Goal: Task Accomplishment & Management: Complete application form

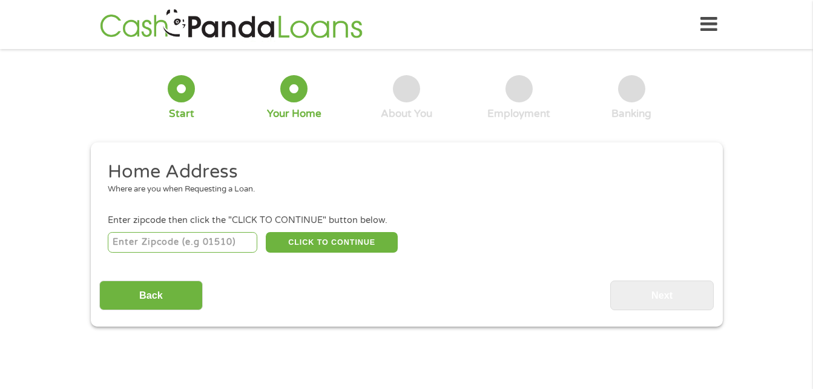
click at [151, 248] on input "number" at bounding box center [182, 242] width 149 height 21
type input "92010"
select select "[US_STATE]"
click at [321, 235] on button "CLICK TO CONTINUE" at bounding box center [332, 242] width 132 height 21
type input "92010"
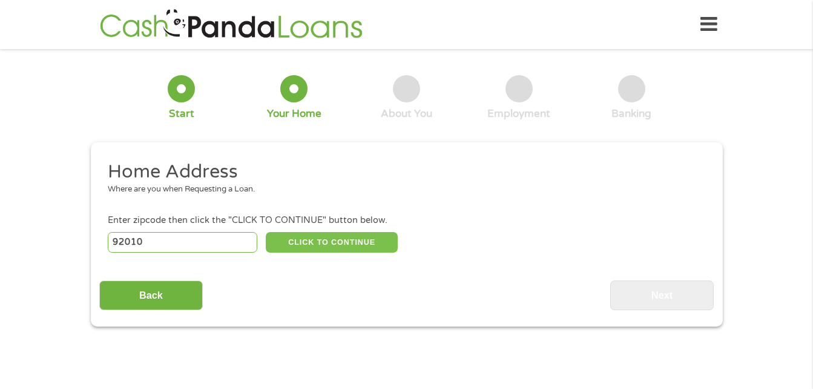
type input "Carlsbad"
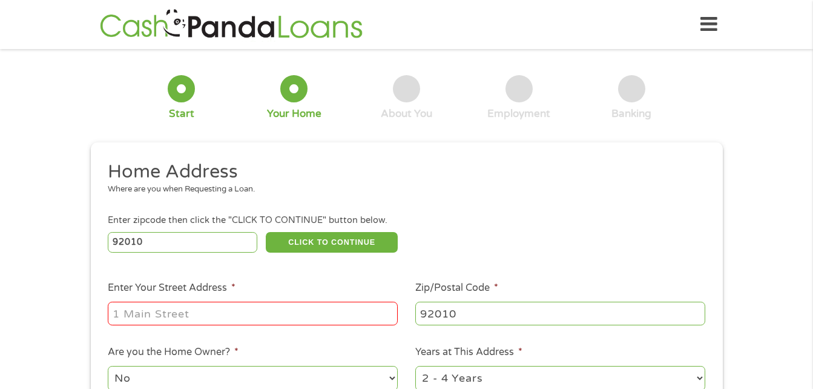
click at [231, 315] on input "Enter Your Street Address *" at bounding box center [253, 312] width 290 height 23
type input "[STREET_ADDRESS]"
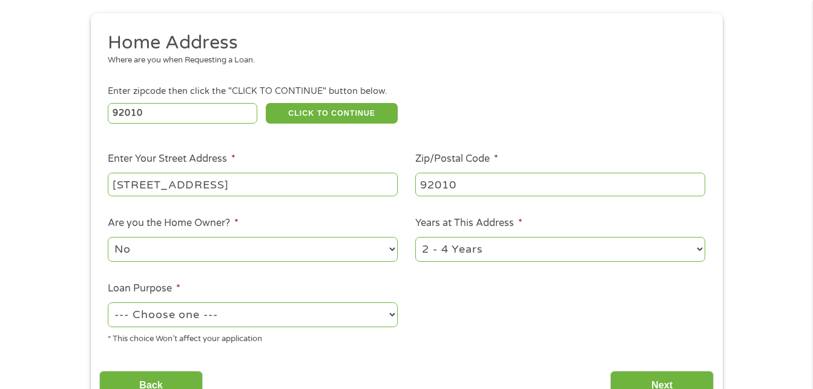
scroll to position [202, 0]
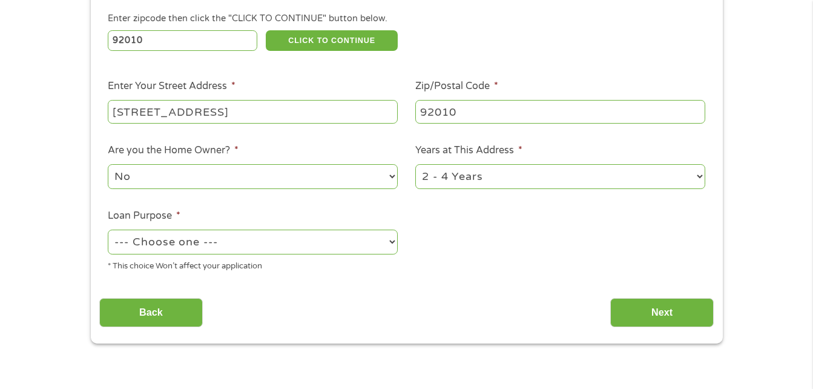
click at [236, 255] on div "--- Choose one --- Pay Bills Debt Consolidation Home Improvement Major Purchase…" at bounding box center [253, 242] width 290 height 29
click at [240, 247] on select "--- Choose one --- Pay Bills Debt Consolidation Home Improvement Major Purchase…" at bounding box center [253, 241] width 290 height 25
select select "majorpurchase"
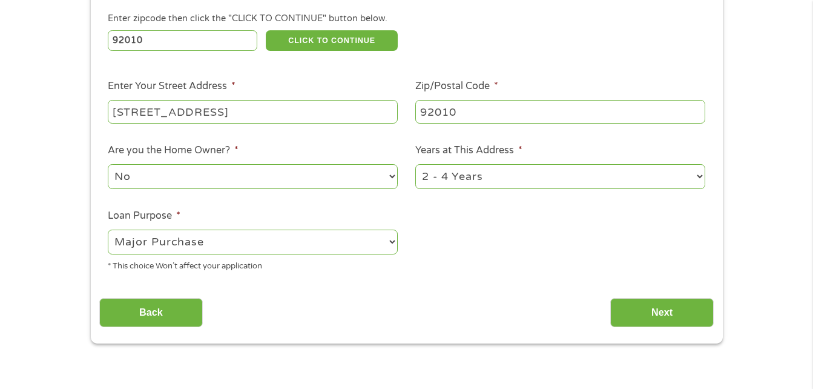
click at [108, 229] on select "--- Choose one --- Pay Bills Debt Consolidation Home Improvement Major Purchase…" at bounding box center [253, 241] width 290 height 25
click at [651, 310] on input "Next" at bounding box center [661, 313] width 103 height 30
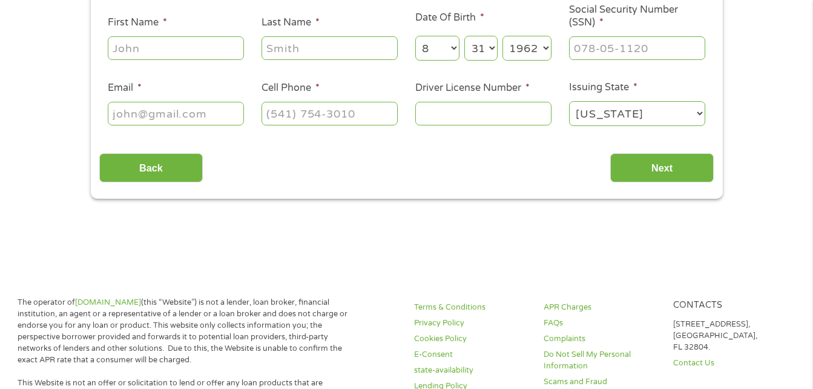
scroll to position [0, 0]
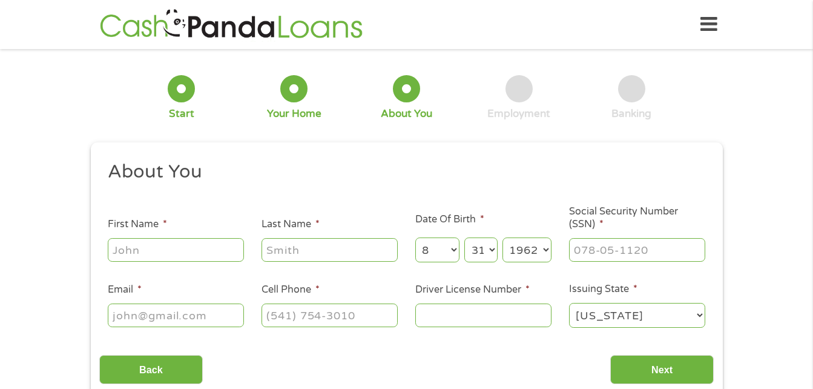
click at [169, 254] on input "First Name *" at bounding box center [176, 249] width 136 height 23
type input "[PERSON_NAME]"
type input "A [PERSON_NAME]"
type input "[EMAIL_ADDRESS][DOMAIN_NAME]"
type input "[PHONE_NUMBER]"
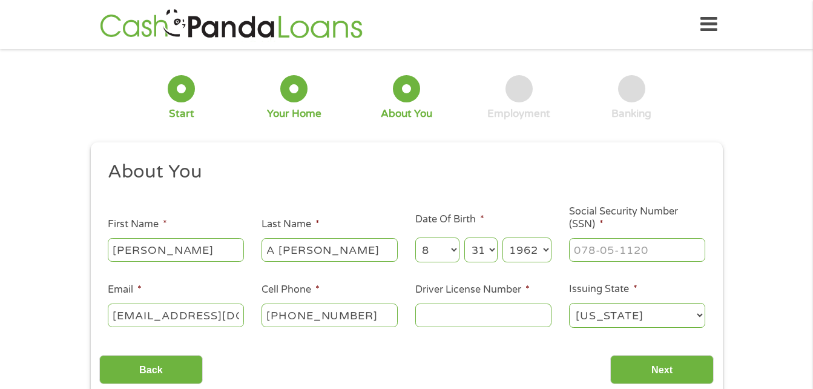
click at [278, 249] on input "A [PERSON_NAME]" at bounding box center [329, 249] width 136 height 23
type input "[PERSON_NAME]"
click at [220, 319] on input "[EMAIL_ADDRESS][DOMAIN_NAME]" at bounding box center [176, 314] width 136 height 23
type input "317-82-2739"
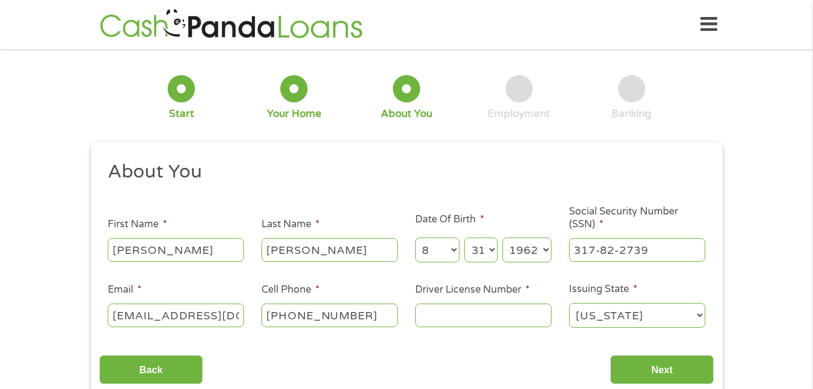
click at [324, 317] on input "[PHONE_NUMBER]" at bounding box center [329, 314] width 136 height 23
click at [425, 294] on label "Driver License Number *" at bounding box center [472, 289] width 114 height 13
click at [425, 303] on input "Driver License Number *" at bounding box center [483, 314] width 136 height 23
click at [432, 310] on input "Driver License Number *" at bounding box center [483, 314] width 136 height 23
type input "C1434170"
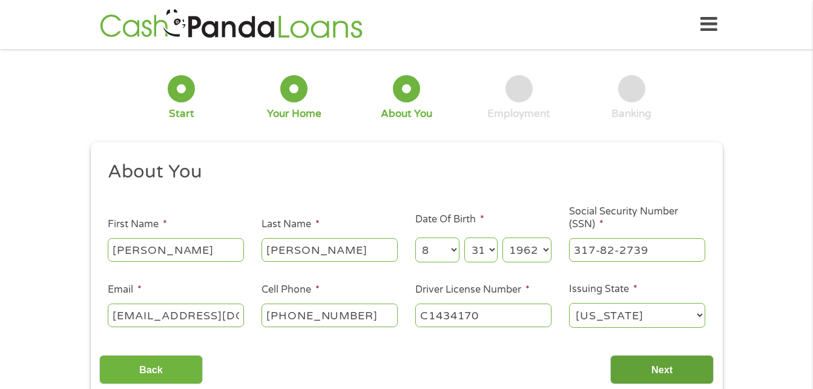
click at [659, 371] on input "Next" at bounding box center [661, 370] width 103 height 30
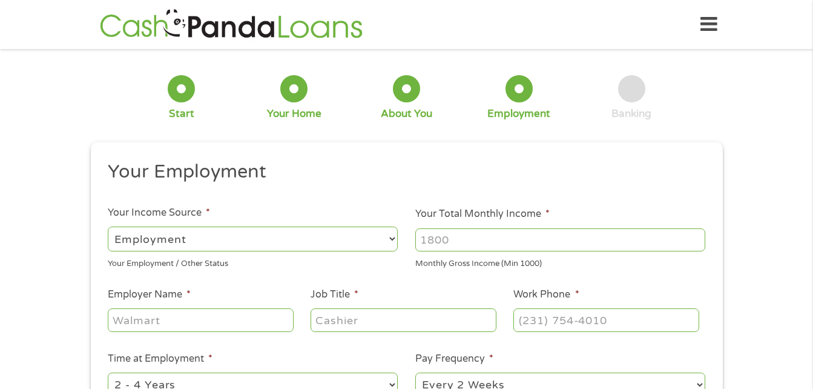
scroll to position [5, 5]
click at [438, 246] on input "Your Total Monthly Income *" at bounding box center [560, 239] width 290 height 23
type input "5300"
click at [151, 324] on input "Employer Name *" at bounding box center [200, 319] width 185 height 23
type input "M& C"
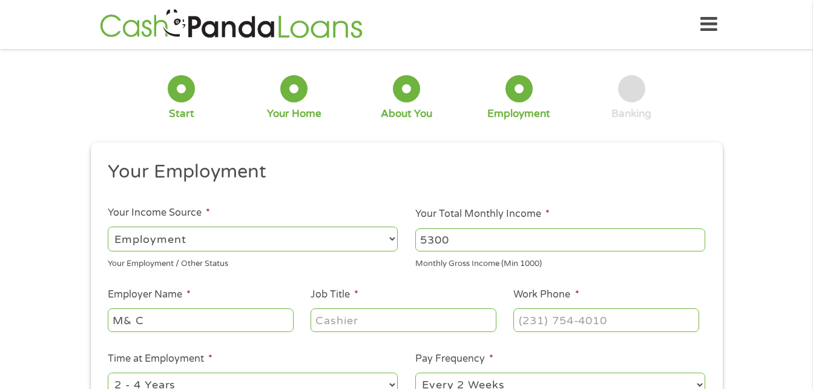
click at [333, 321] on input "Job Title *" at bounding box center [402, 319] width 185 height 23
type input "Legal Sect"
click at [588, 323] on input "(___) ___-____" at bounding box center [605, 319] width 185 height 23
type input "[PHONE_NUMBER]"
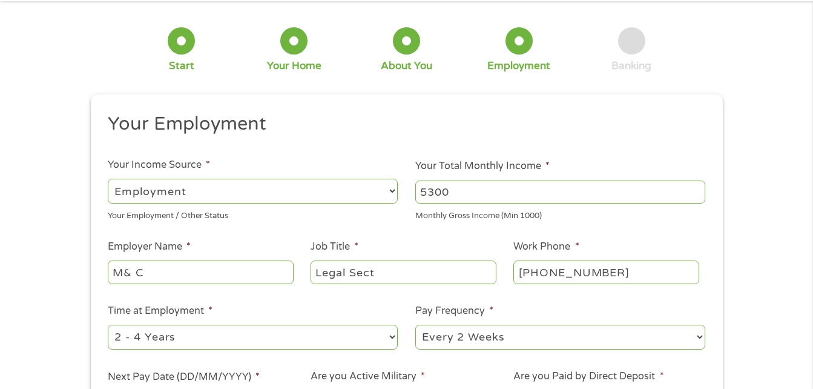
scroll to position [73, 0]
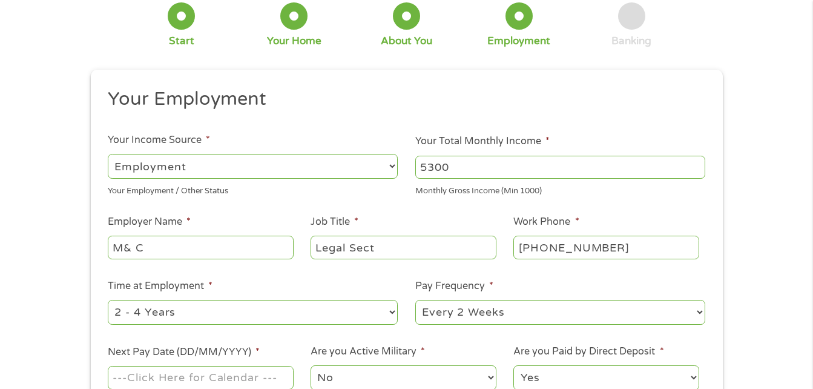
click at [571, 244] on input "[PHONE_NUMBER]" at bounding box center [605, 246] width 185 height 23
click at [200, 323] on select "--- Choose one --- 1 Year or less 1 - 2 Years 2 - 4 Years Over 4 Years" at bounding box center [253, 312] width 290 height 25
select select "12months"
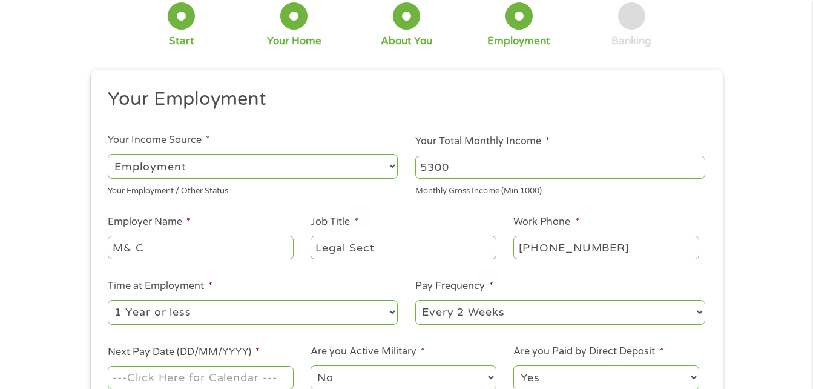
click at [108, 300] on select "--- Choose one --- 1 Year or less 1 - 2 Years 2 - 4 Years Over 4 Years" at bounding box center [253, 312] width 290 height 25
click at [553, 304] on select "--- Choose one --- Every 2 Weeks Every Week Monthly Semi-Monthly" at bounding box center [560, 312] width 290 height 25
click at [415, 300] on select "--- Choose one --- Every 2 Weeks Every Week Monthly Semi-Monthly" at bounding box center [560, 312] width 290 height 25
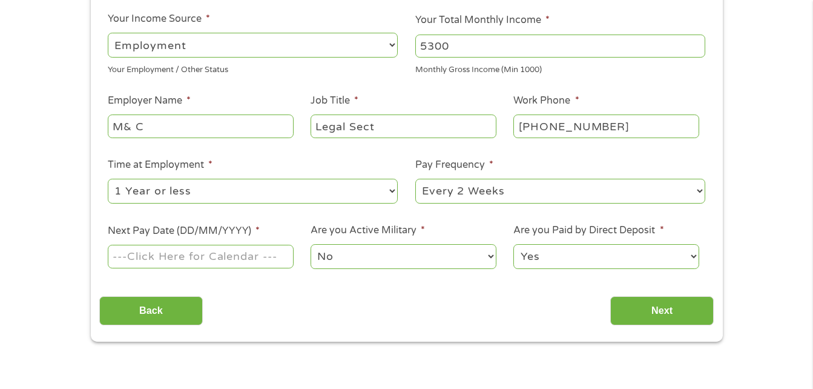
scroll to position [218, 0]
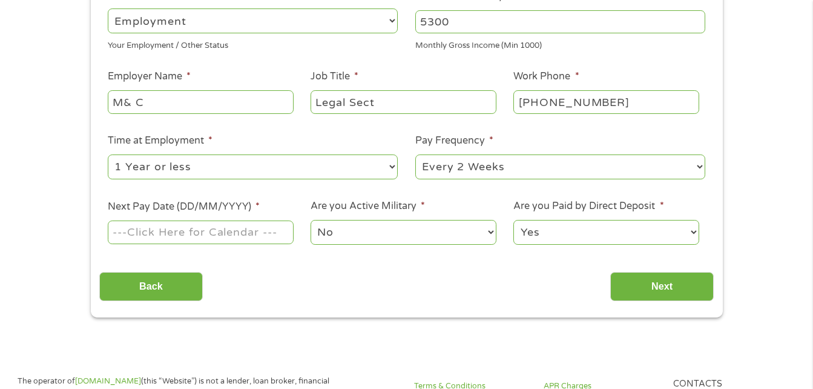
click at [198, 227] on input "Next Pay Date (DD/MM/YYYY) *" at bounding box center [200, 231] width 185 height 23
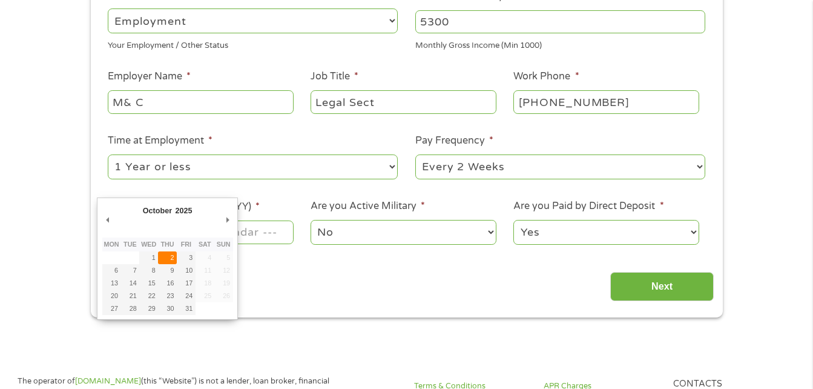
type input "[DATE]"
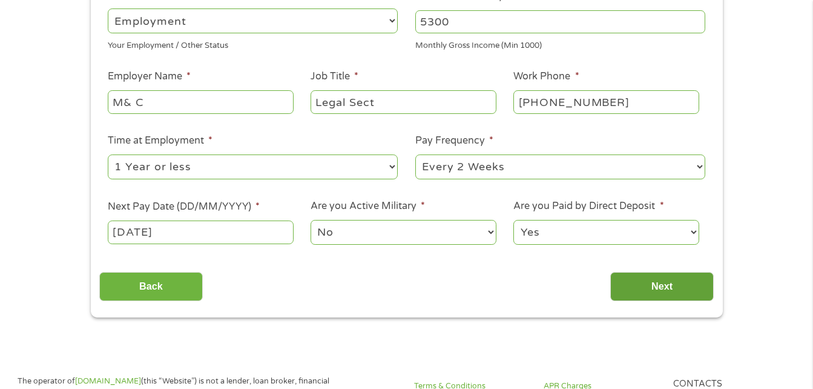
click at [657, 284] on input "Next" at bounding box center [661, 287] width 103 height 30
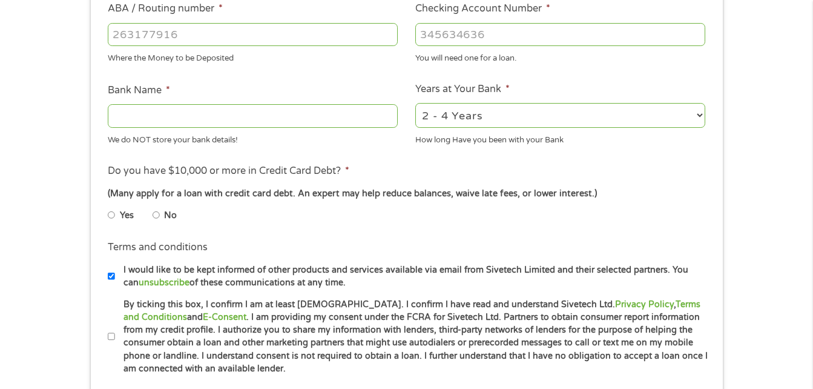
scroll to position [436, 0]
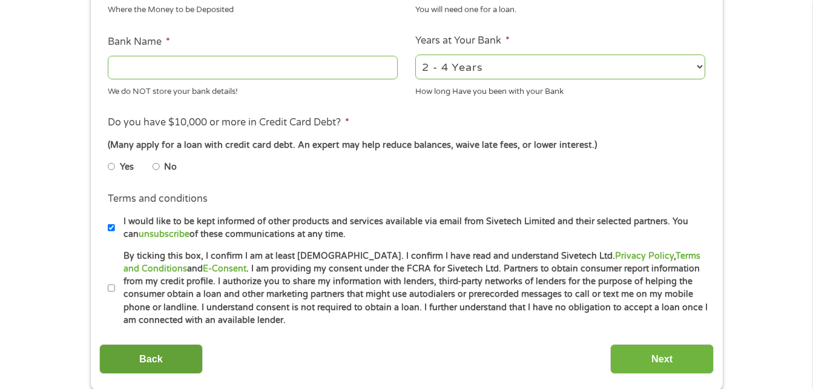
click at [168, 365] on input "Back" at bounding box center [150, 359] width 103 height 30
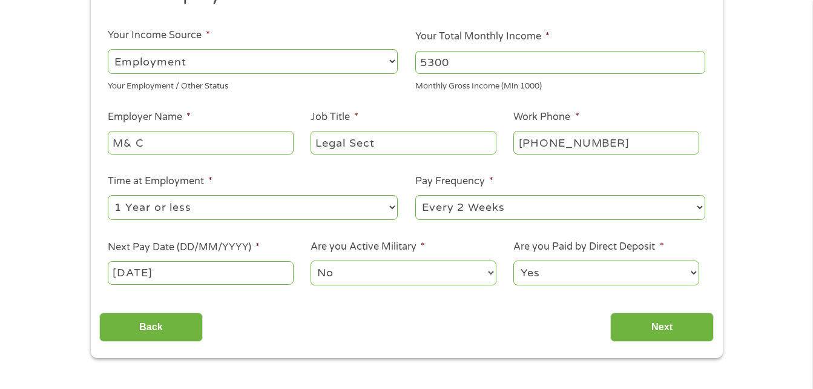
scroll to position [186, 0]
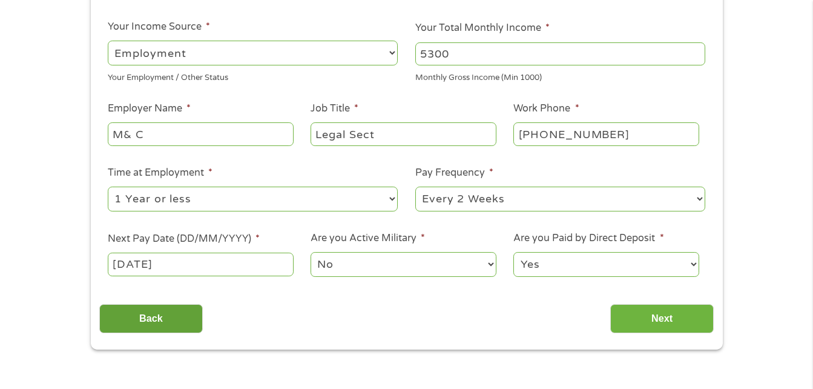
click at [157, 325] on input "Back" at bounding box center [150, 319] width 103 height 30
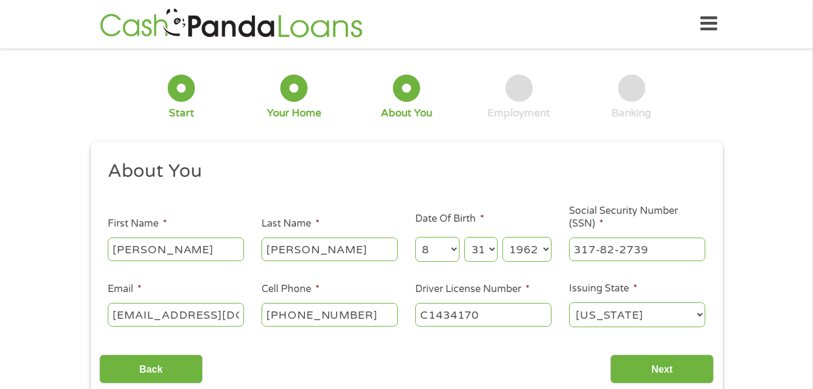
scroll to position [0, 0]
click at [665, 366] on input "Next" at bounding box center [661, 370] width 103 height 30
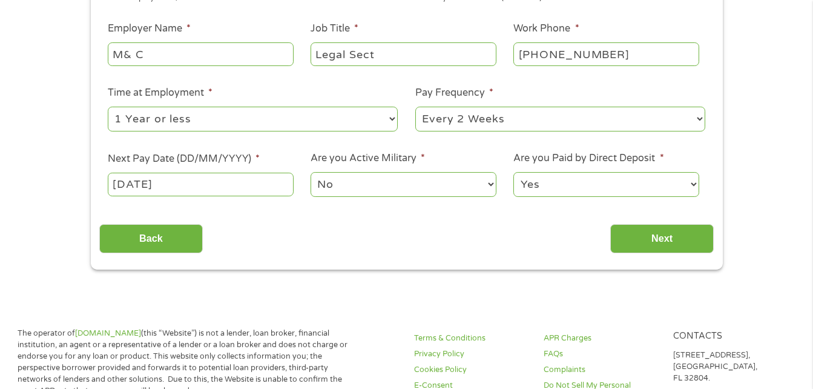
scroll to position [282, 0]
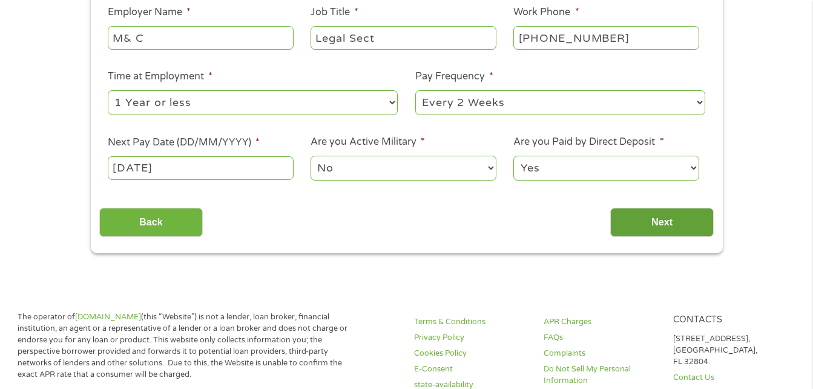
click at [668, 223] on input "Next" at bounding box center [661, 223] width 103 height 30
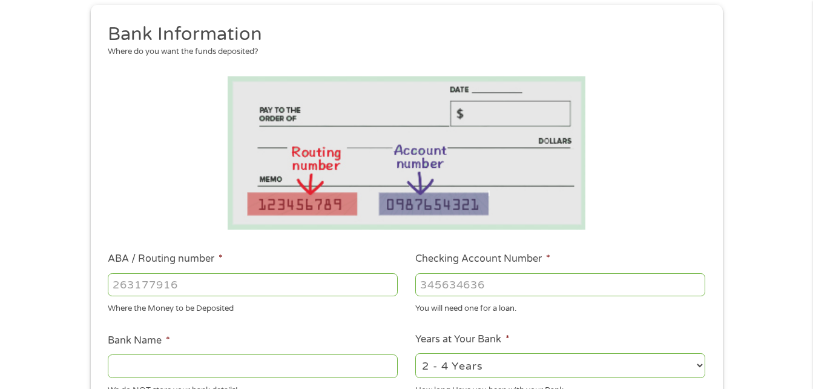
scroll to position [234, 0]
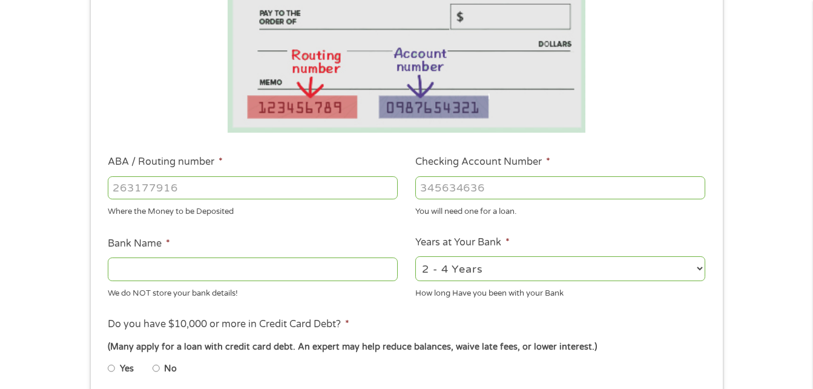
click at [271, 183] on input "ABA / Routing number *" at bounding box center [253, 187] width 290 height 23
type input "322274925"
type input "PACIFIC MARINE CREDIT UNION"
type input "322274925"
click at [436, 185] on input "Checking Account Number *" at bounding box center [560, 187] width 290 height 23
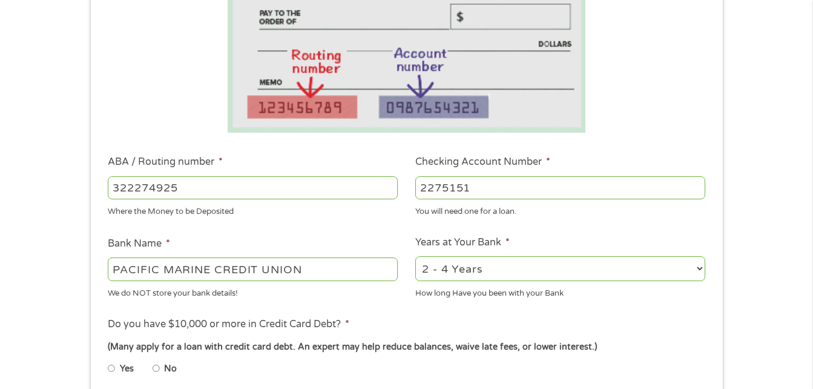
type input "2275151"
click at [154, 369] on input "No" at bounding box center [156, 367] width 7 height 19
radio input "true"
click at [154, 369] on input "No" at bounding box center [156, 367] width 7 height 19
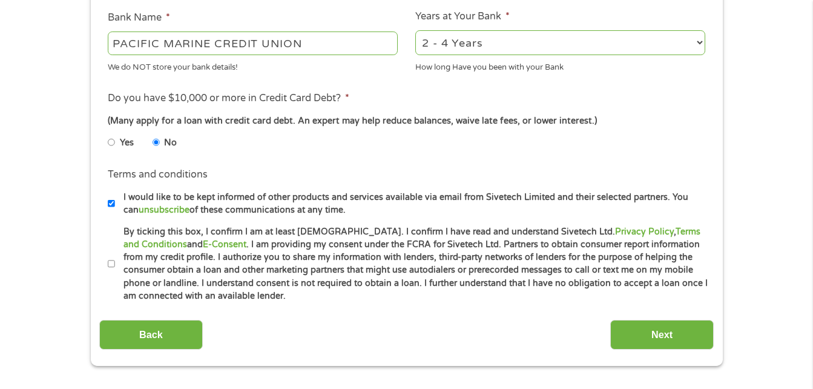
scroll to position [516, 0]
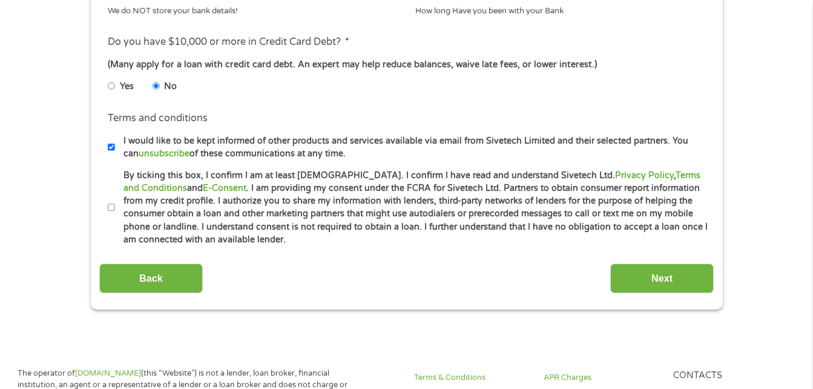
click at [111, 210] on input "By ticking this box, I confirm I am at least [DEMOGRAPHIC_DATA]. I confirm I ha…" at bounding box center [111, 207] width 7 height 19
checkbox input "true"
click at [634, 282] on input "Next" at bounding box center [661, 278] width 103 height 30
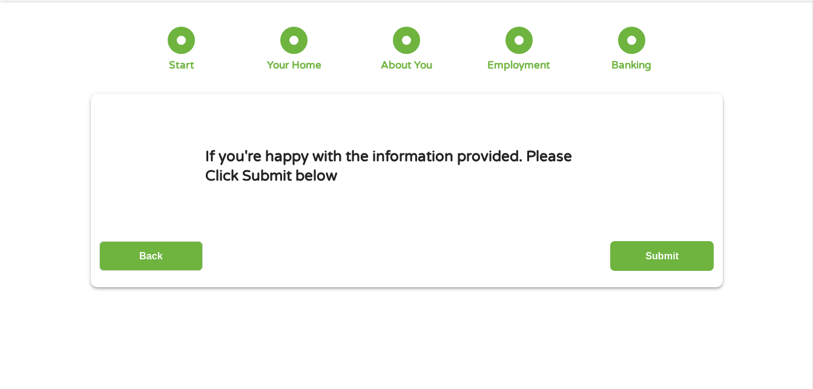
scroll to position [0, 0]
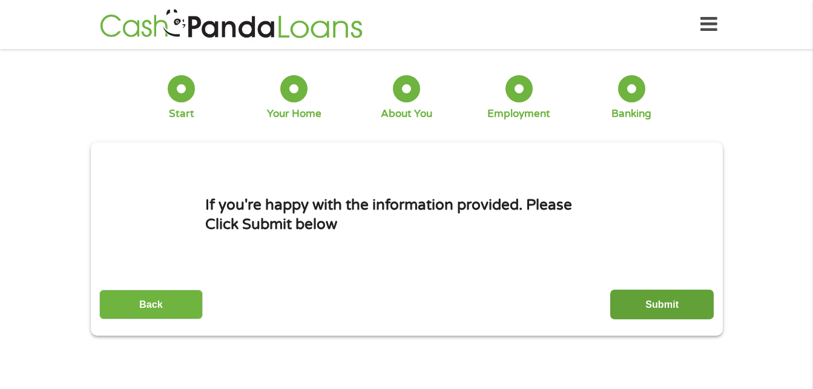
click at [648, 304] on input "Submit" at bounding box center [661, 304] width 103 height 30
